Goal: Task Accomplishment & Management: Manage account settings

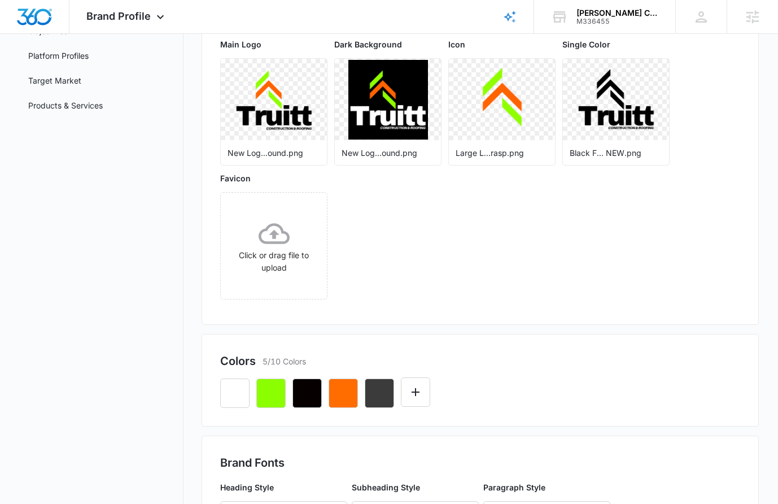
click at [584, 288] on div "Main Logo New Log...ound.png Dark Background New Log...ound.png Icon Large L...…" at bounding box center [479, 172] width 519 height 268
click at [273, 398] on icon "button" at bounding box center [271, 393] width 14 height 14
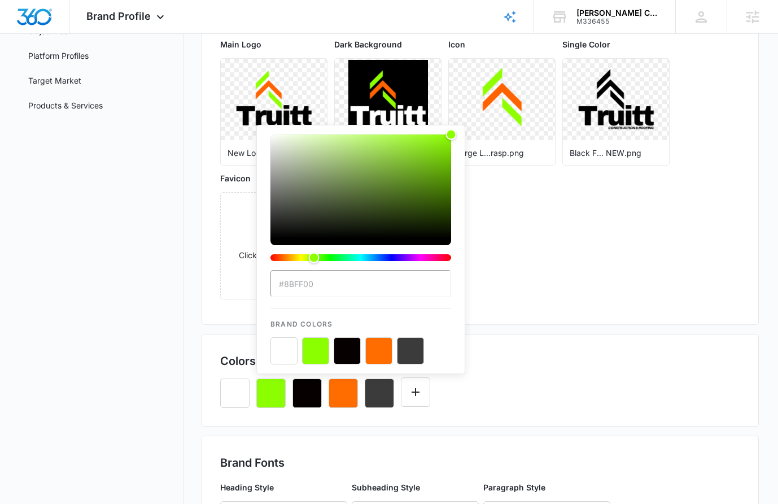
click at [164, 323] on nav "Brand Profile Getting Started Overview Brand Assets Objectives Platform Profile…" at bounding box center [101, 394] width 164 height 952
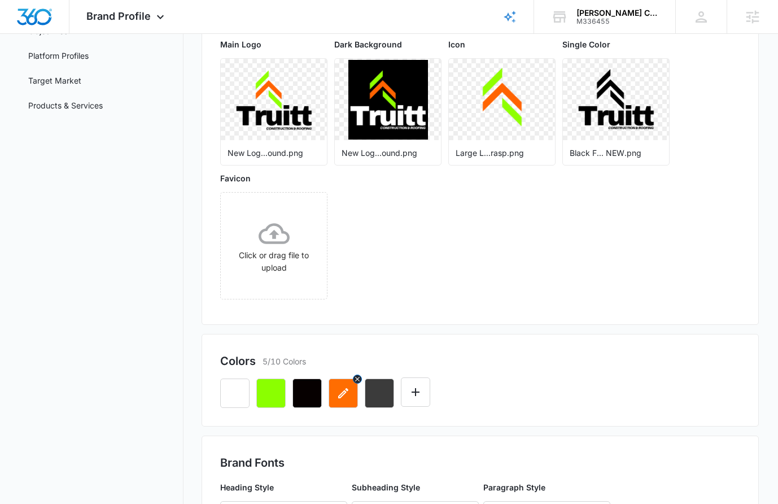
click at [338, 394] on icon "button" at bounding box center [343, 393] width 14 height 14
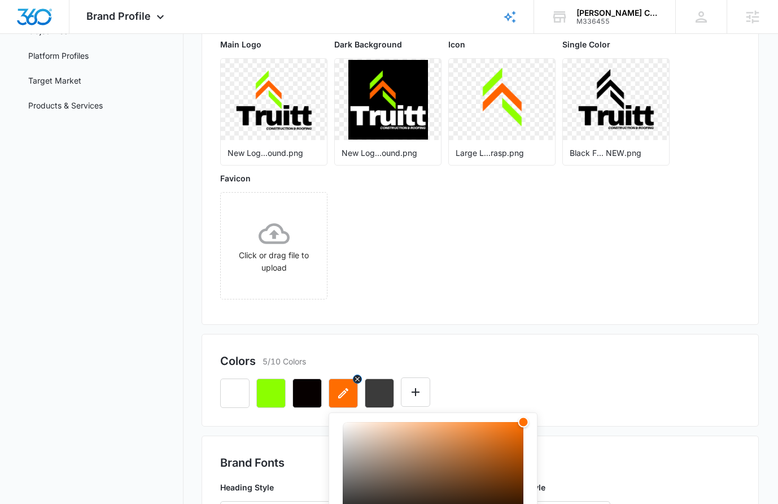
scroll to position [440, 0]
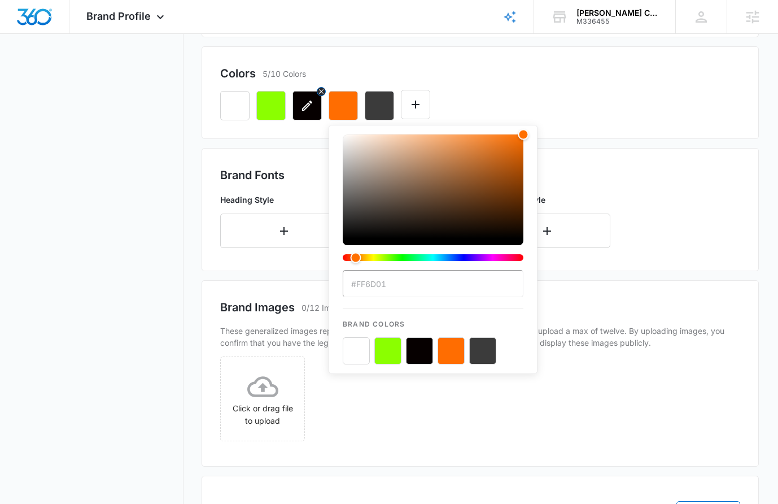
click at [310, 106] on icon "button" at bounding box center [307, 106] width 14 height 14
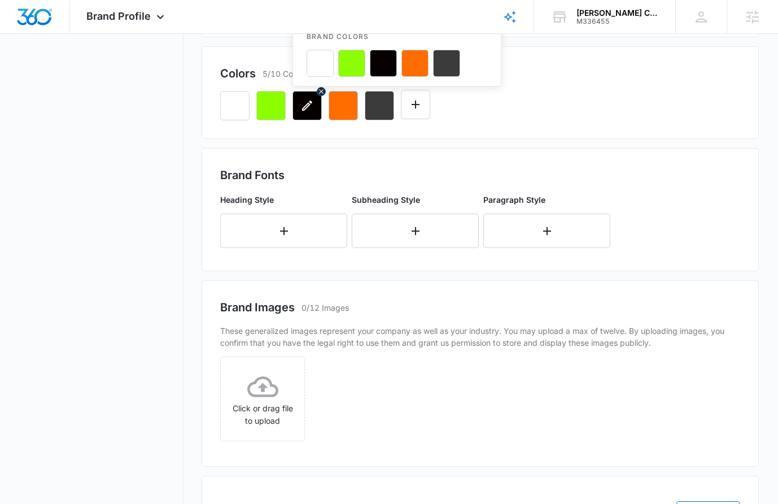
scroll to position [152, 0]
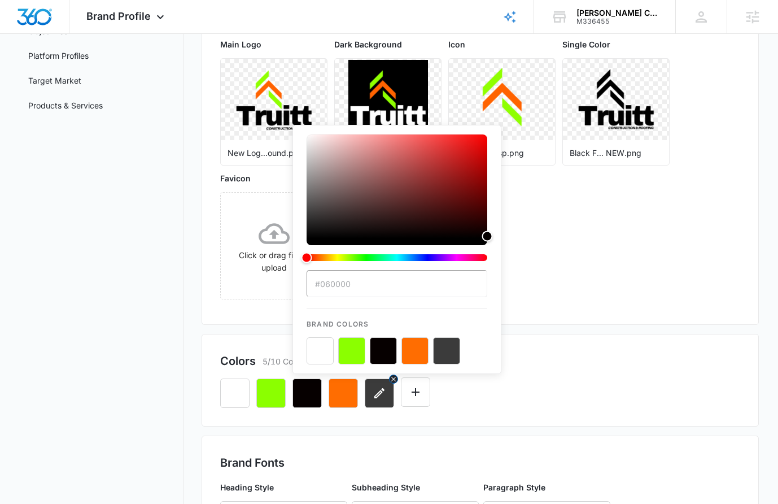
click at [368, 395] on button "button" at bounding box center [379, 392] width 29 height 29
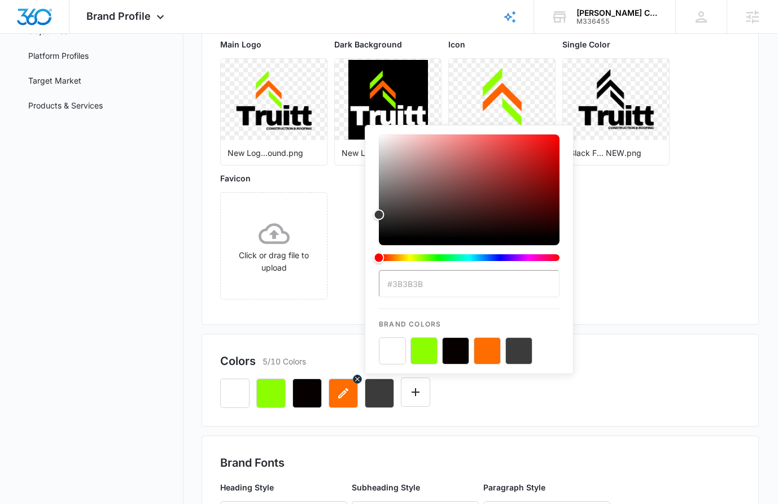
click at [340, 402] on button "button" at bounding box center [343, 392] width 29 height 29
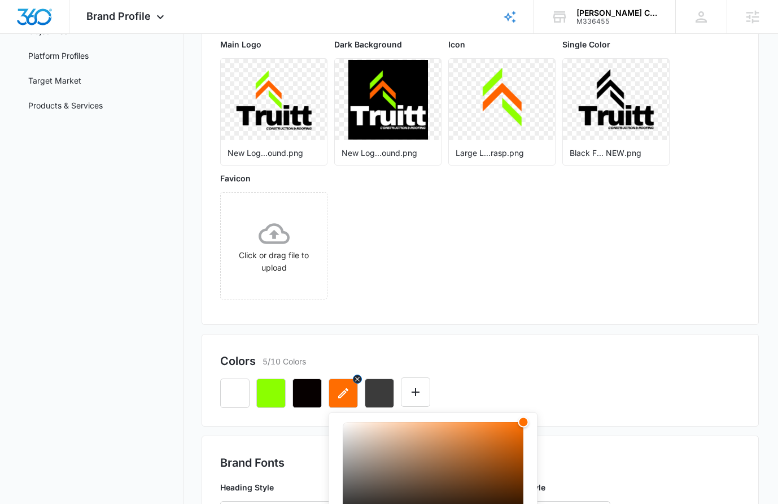
scroll to position [440, 0]
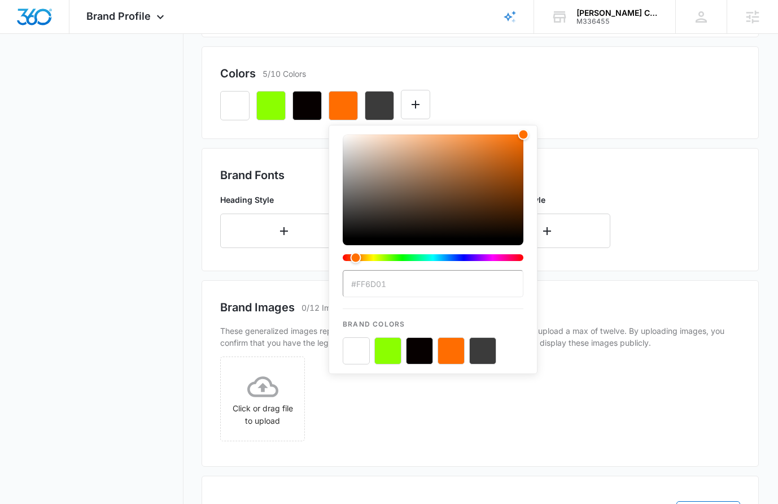
click at [272, 301] on h2 "Brand Images" at bounding box center [257, 307] width 75 height 17
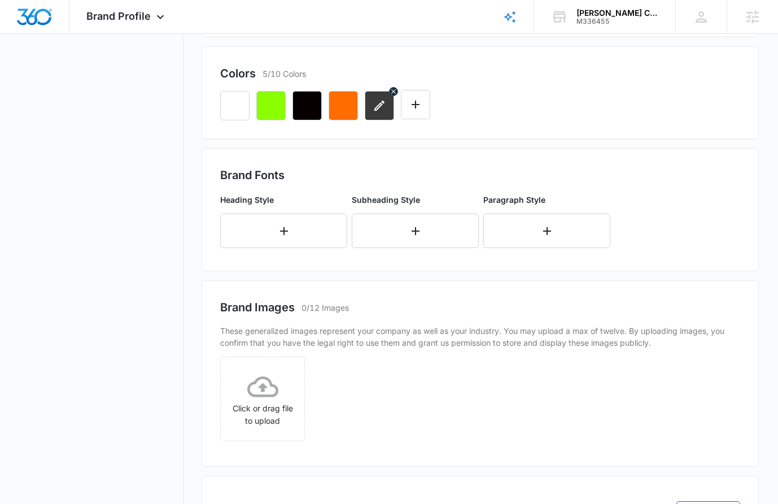
click at [376, 105] on icon "button" at bounding box center [380, 106] width 14 height 14
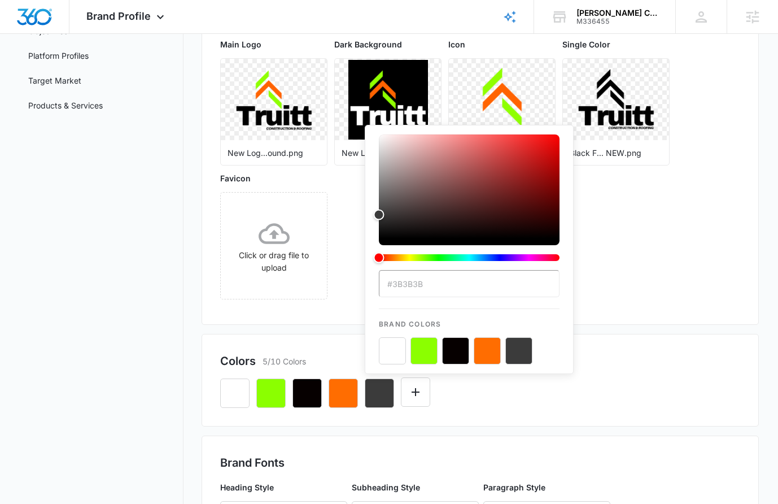
click at [683, 283] on div "Main Logo New Log...ound.png Dark Background New Log...ound.png Icon Large L...…" at bounding box center [479, 172] width 519 height 268
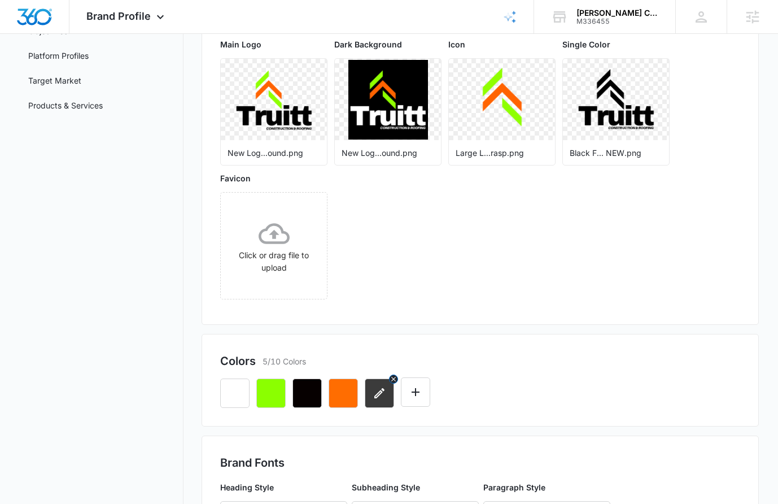
click at [378, 403] on button "button" at bounding box center [379, 392] width 29 height 29
